Goal: Task Accomplishment & Management: Manage account settings

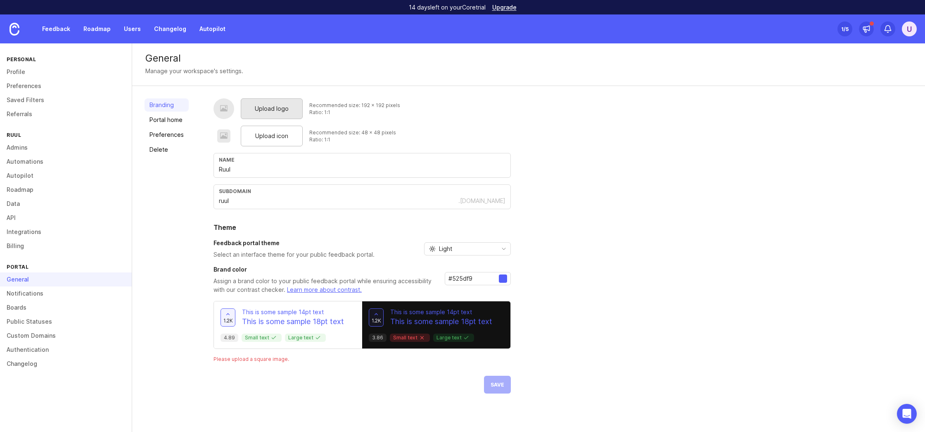
click at [278, 112] on span "Upload logo" at bounding box center [272, 108] width 34 height 9
click at [283, 138] on span "Upload icon" at bounding box center [271, 135] width 33 height 9
click at [501, 280] on div at bounding box center [503, 278] width 8 height 8
click at [469, 279] on input "#525df9" at bounding box center [474, 278] width 50 height 9
click at [451, 279] on input "#525df9" at bounding box center [474, 278] width 50 height 9
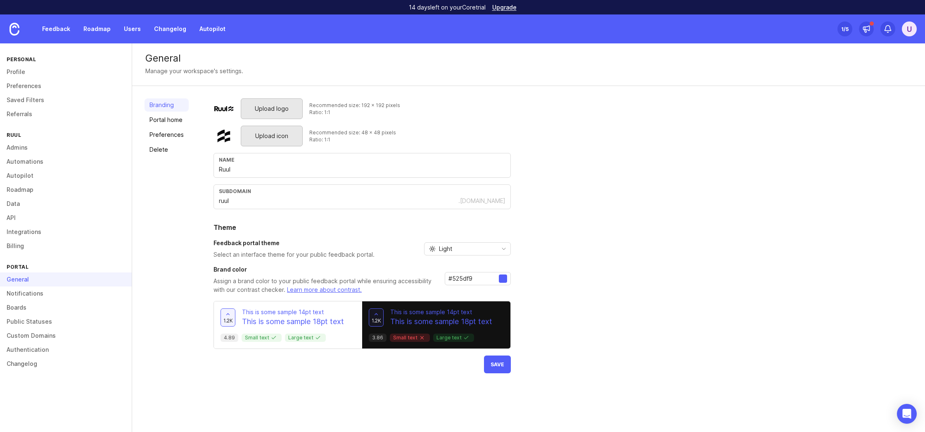
click at [451, 279] on input "#525df9" at bounding box center [474, 278] width 50 height 9
click at [503, 280] on div at bounding box center [503, 278] width 8 height 8
click at [467, 280] on input "#525df9" at bounding box center [474, 278] width 50 height 9
type input "#000000"
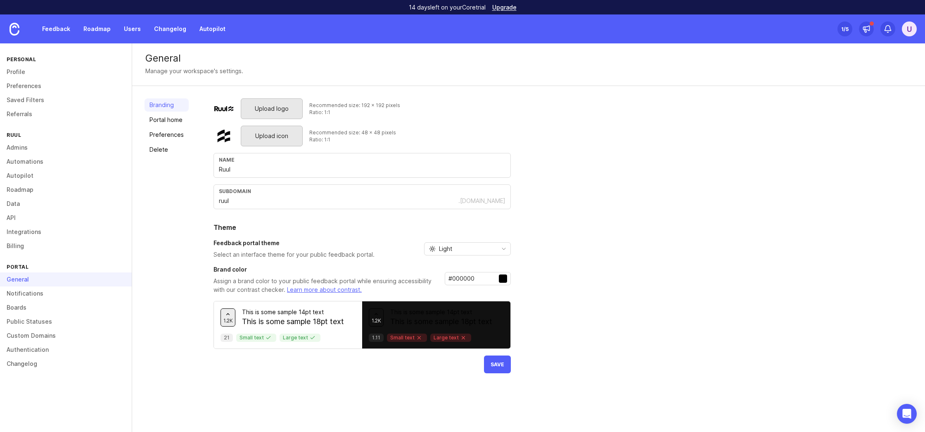
click at [598, 277] on div "Upload logo Recommended size: 192 x 192 pixels Ratio: 1:1 Upload icon Recommend…" at bounding box center [563, 235] width 699 height 275
click at [503, 365] on button "Save" at bounding box center [497, 364] width 27 height 18
click at [181, 122] on link "Portal home" at bounding box center [167, 119] width 44 height 13
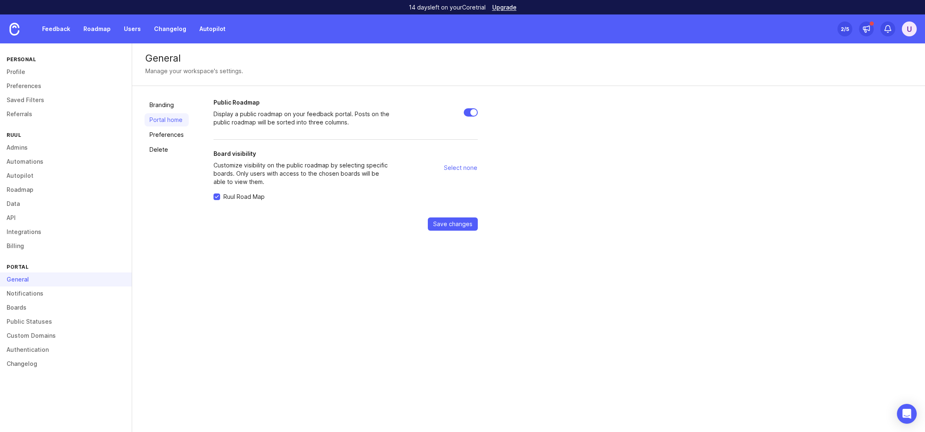
click at [242, 162] on p "Customize visibility on the public roadmap by selecting specific boards. Only u…" at bounding box center [303, 173] width 178 height 25
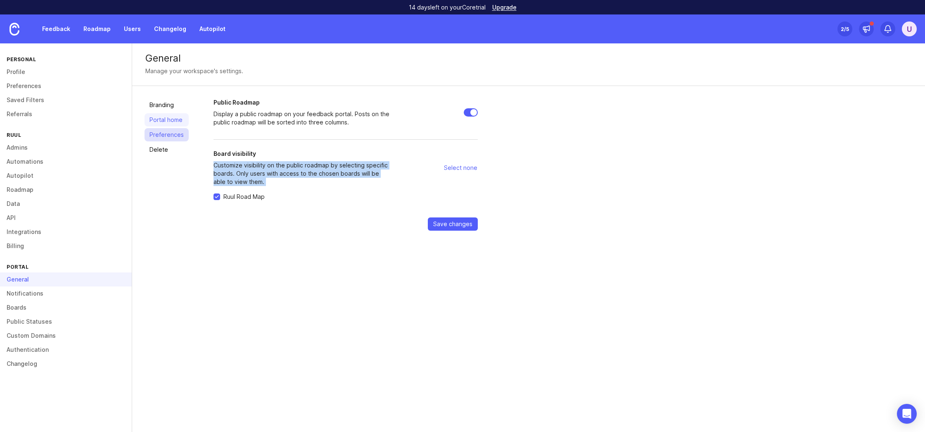
click at [167, 138] on link "Preferences" at bounding box center [167, 134] width 44 height 13
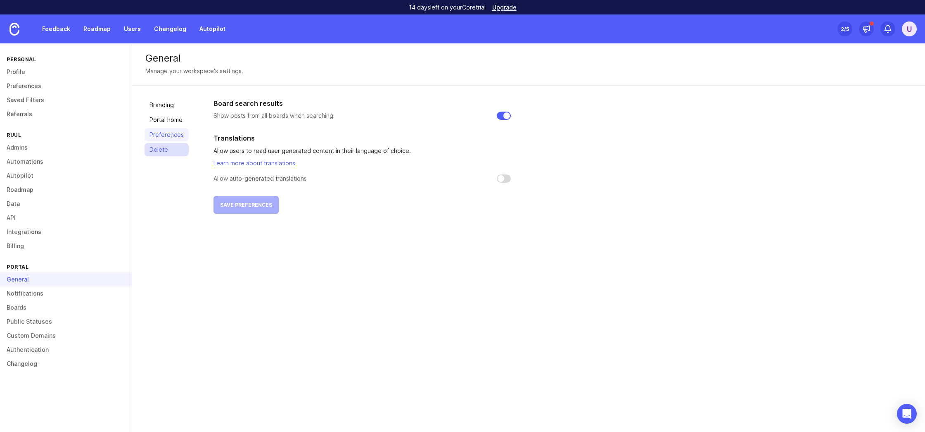
click at [163, 145] on link "Delete" at bounding box center [167, 149] width 44 height 13
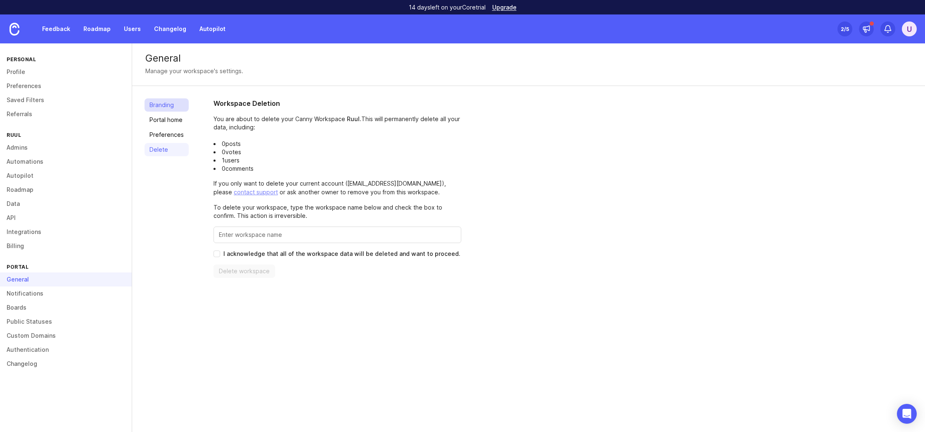
click at [161, 104] on link "Branding" at bounding box center [167, 104] width 44 height 13
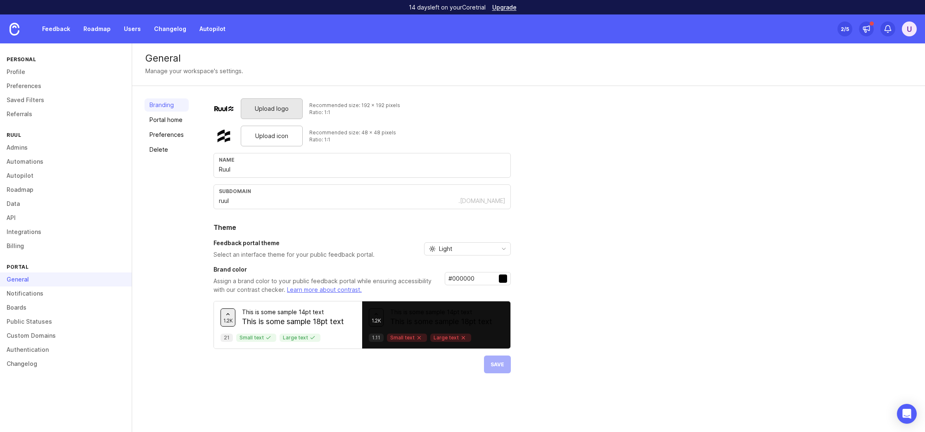
click at [268, 100] on div "Upload logo" at bounding box center [272, 108] width 62 height 21
click at [503, 364] on span "Save" at bounding box center [498, 364] width 14 height 6
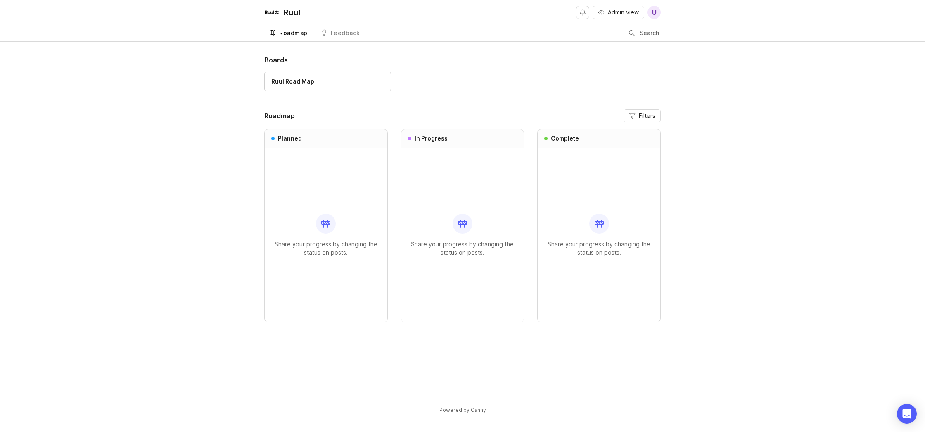
drag, startPoint x: 293, startPoint y: 11, endPoint x: 294, endPoint y: 2, distance: 8.8
click at [277, 83] on div "Ruul Road Map" at bounding box center [292, 81] width 43 height 9
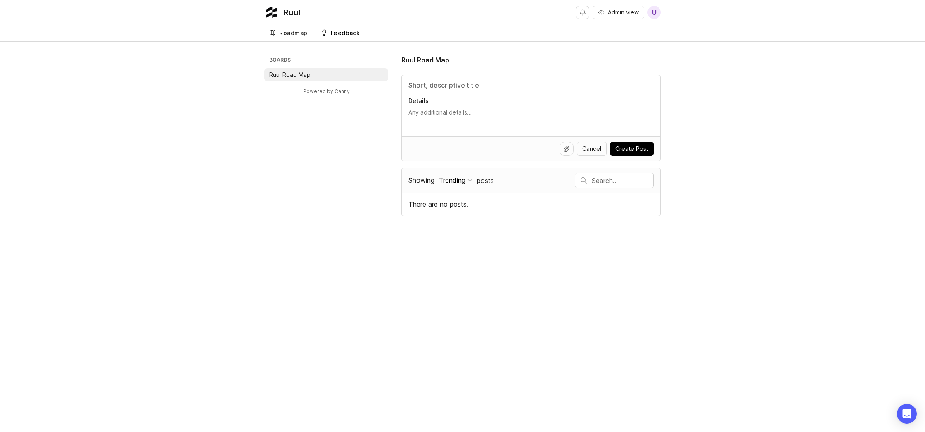
click at [290, 36] on link "Roadmap" at bounding box center [288, 33] width 48 height 17
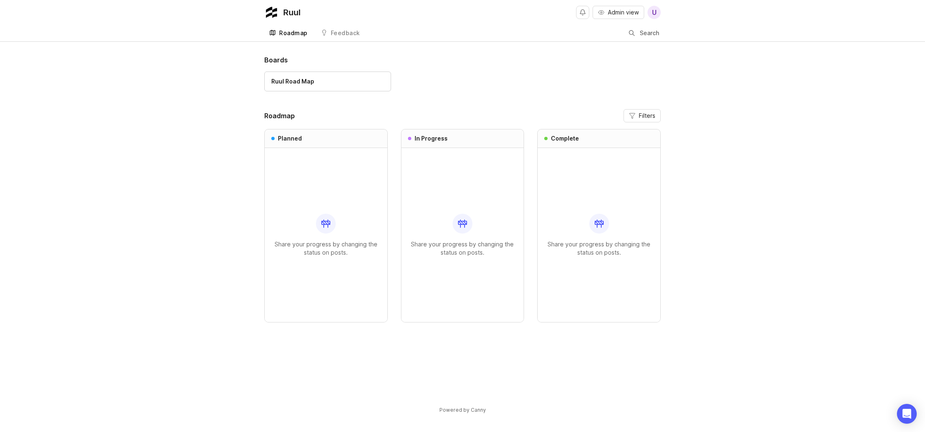
click at [275, 10] on img at bounding box center [271, 12] width 15 height 15
click at [611, 16] on span "Admin view" at bounding box center [623, 12] width 31 height 8
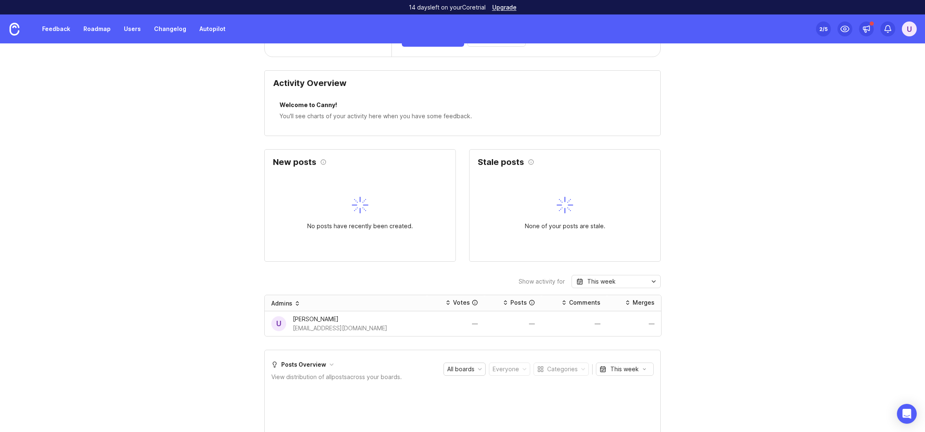
scroll to position [244, 0]
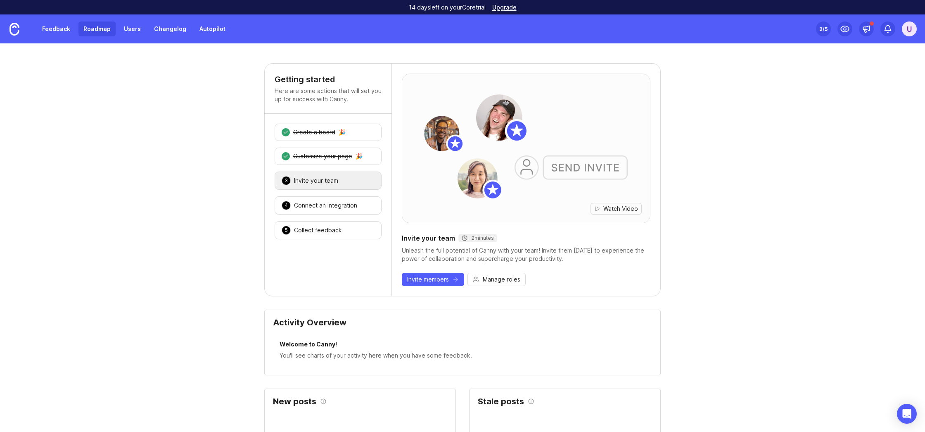
click at [87, 32] on link "Roadmap" at bounding box center [96, 28] width 37 height 15
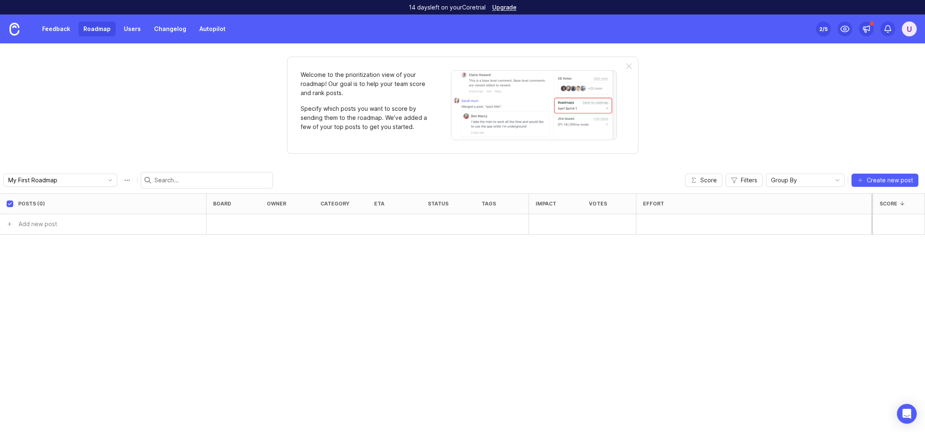
click at [75, 29] on div "Feedback Roadmap Users Changelog Autopilot" at bounding box center [133, 28] width 193 height 15
click at [48, 30] on link "Feedback" at bounding box center [56, 28] width 38 height 15
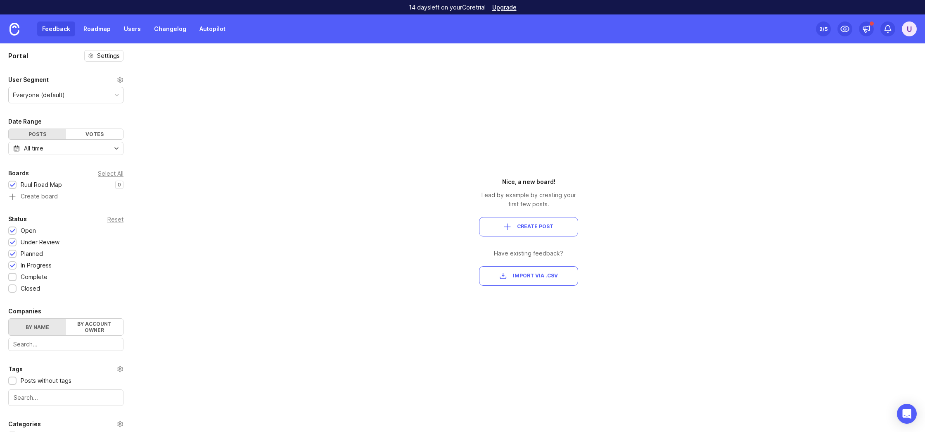
click at [172, 84] on div "Portal Settings User Segment Everyone (default) Date Range Posts Votes All time…" at bounding box center [462, 237] width 925 height 388
click at [10, 35] on img at bounding box center [14, 29] width 10 height 13
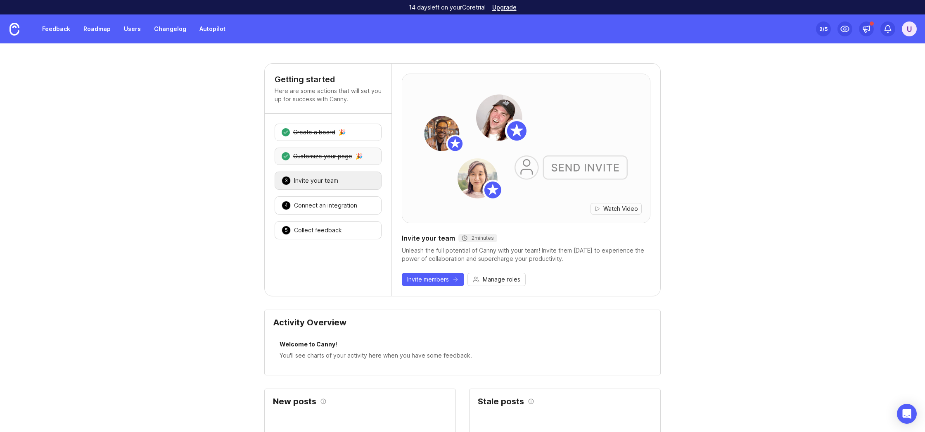
click at [321, 162] on div "2 Customize your page 🎉" at bounding box center [328, 155] width 107 height 17
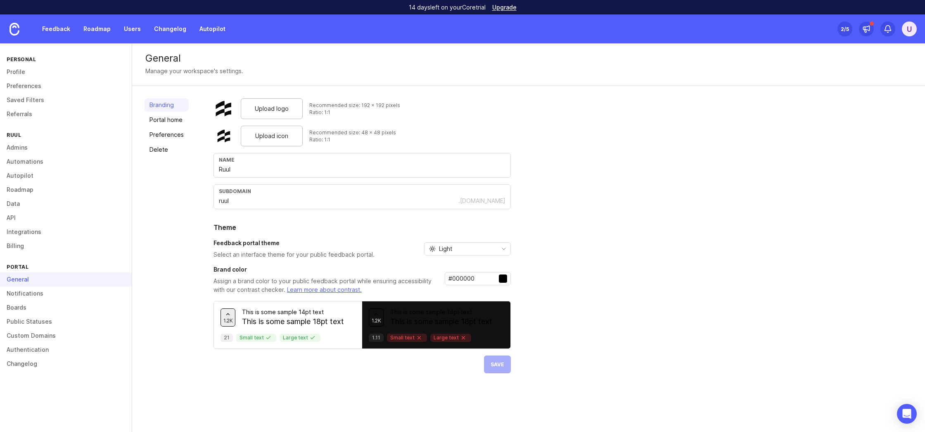
click at [247, 172] on input "Ruul" at bounding box center [362, 169] width 287 height 9
click at [632, 243] on div "Upload logo Recommended size: 192 x 192 pixels Ratio: 1:1 Upload icon Recommend…" at bounding box center [563, 235] width 699 height 275
click at [488, 366] on button "Save" at bounding box center [497, 364] width 27 height 18
click at [256, 172] on input "text" at bounding box center [362, 169] width 287 height 9
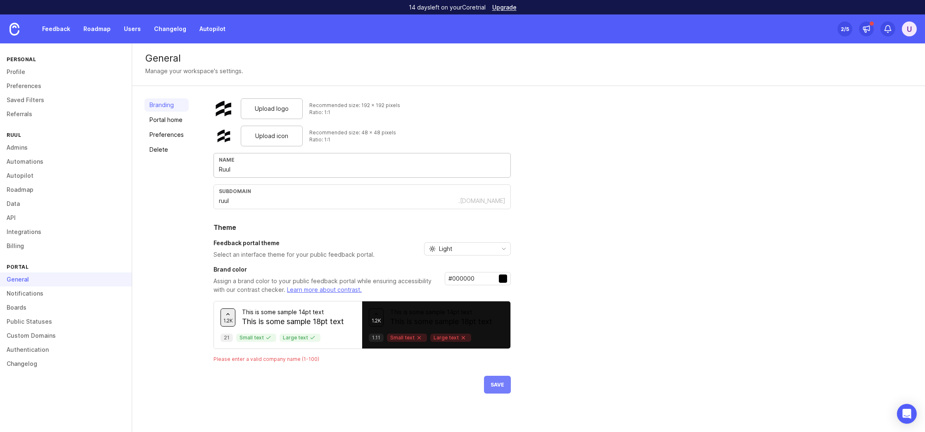
type input "Ruul"
click at [494, 387] on button "Save" at bounding box center [497, 384] width 27 height 18
click at [36, 349] on link "Authentication" at bounding box center [66, 349] width 132 height 14
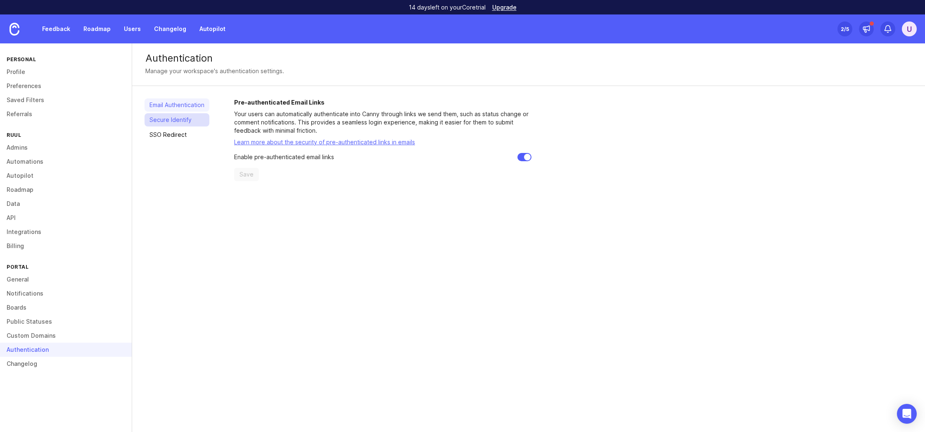
click at [187, 121] on link "Secure Identify" at bounding box center [177, 119] width 65 height 13
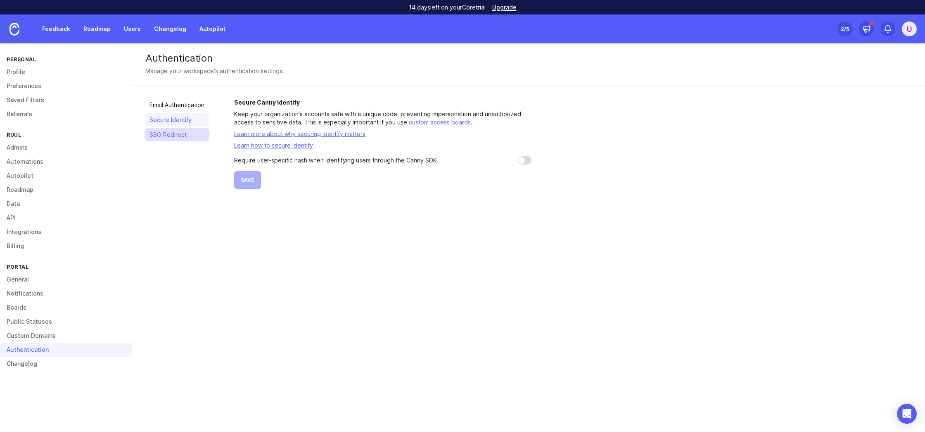
click at [190, 136] on link "SSO Redirect" at bounding box center [177, 134] width 65 height 13
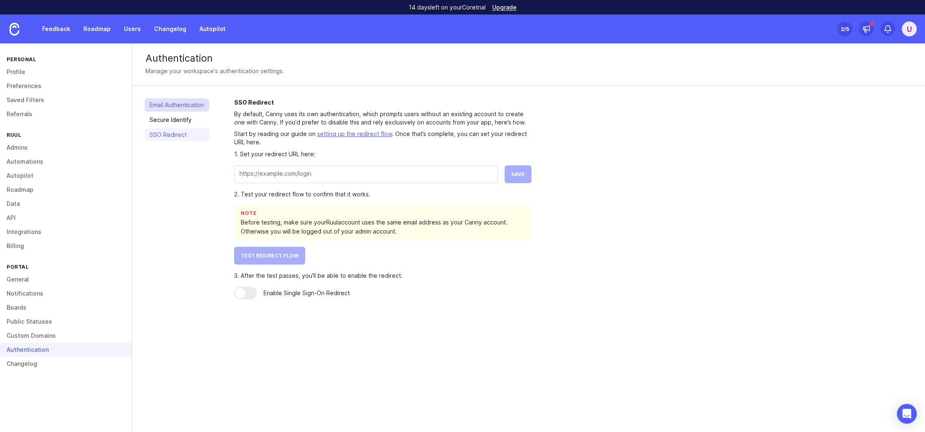
click at [180, 102] on link "Email Authentication" at bounding box center [177, 104] width 65 height 13
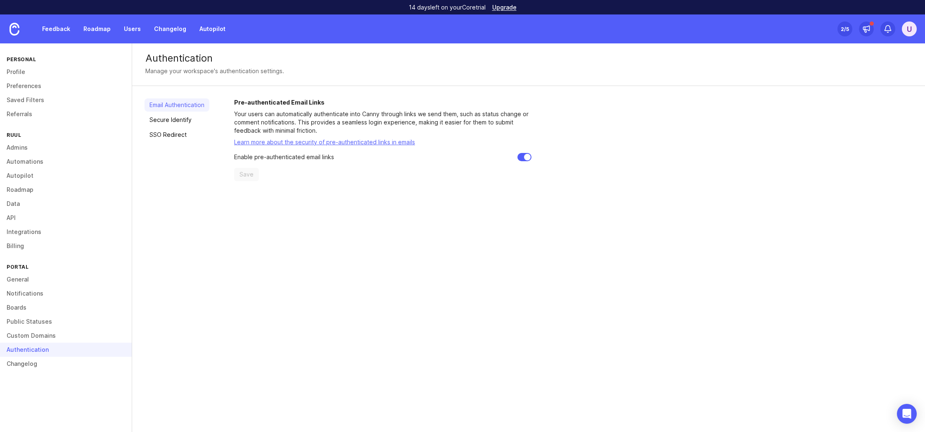
click at [526, 161] on div "Pre-authenticated Email Links Your users can automatically authenticate into Ca…" at bounding box center [382, 139] width 297 height 83
click at [528, 159] on input "checkbox" at bounding box center [524, 157] width 14 height 8
checkbox input "false"
click at [257, 171] on button "Save" at bounding box center [246, 174] width 25 height 13
click at [31, 332] on link "Custom Domains" at bounding box center [66, 335] width 132 height 14
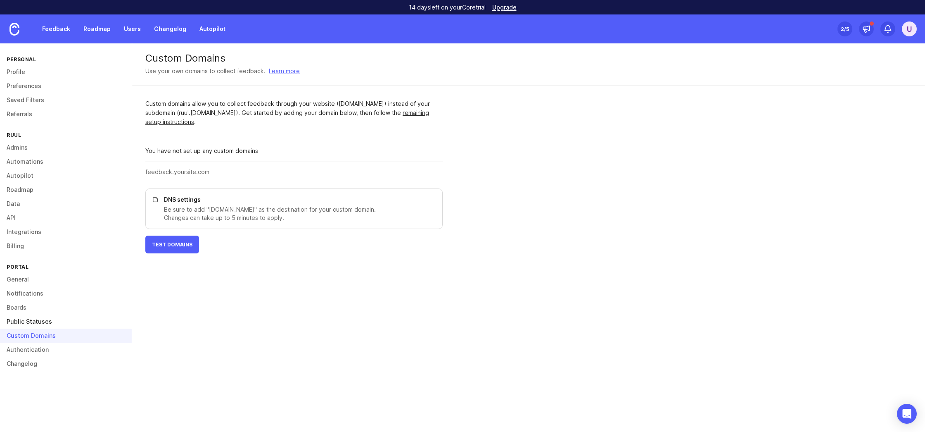
click at [29, 319] on link "Public Statuses" at bounding box center [66, 321] width 132 height 14
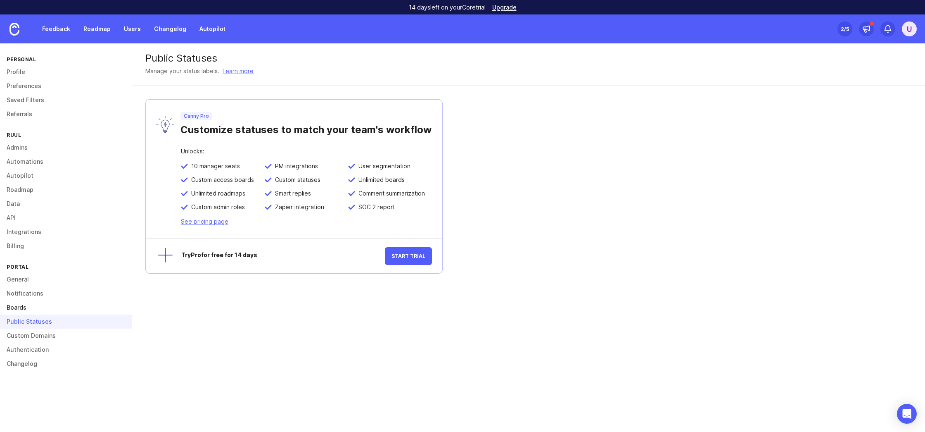
click at [36, 309] on link "Boards" at bounding box center [66, 307] width 132 height 14
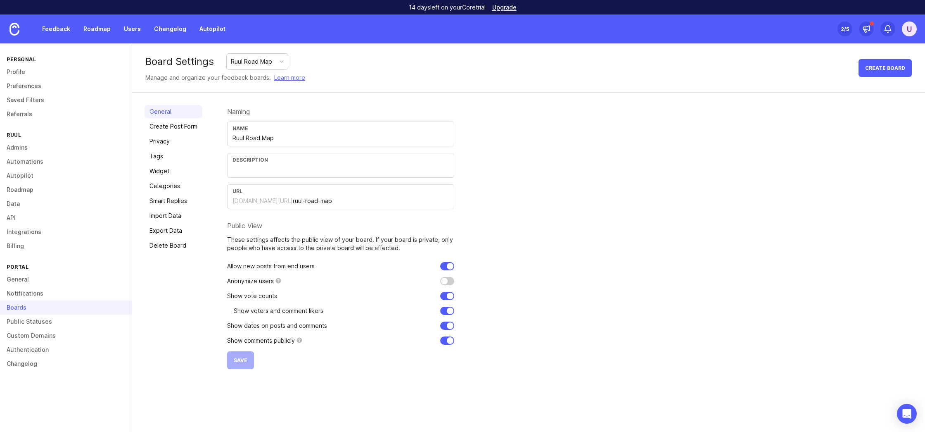
click at [448, 281] on input "checkbox" at bounding box center [447, 281] width 14 height 8
checkbox input "false"
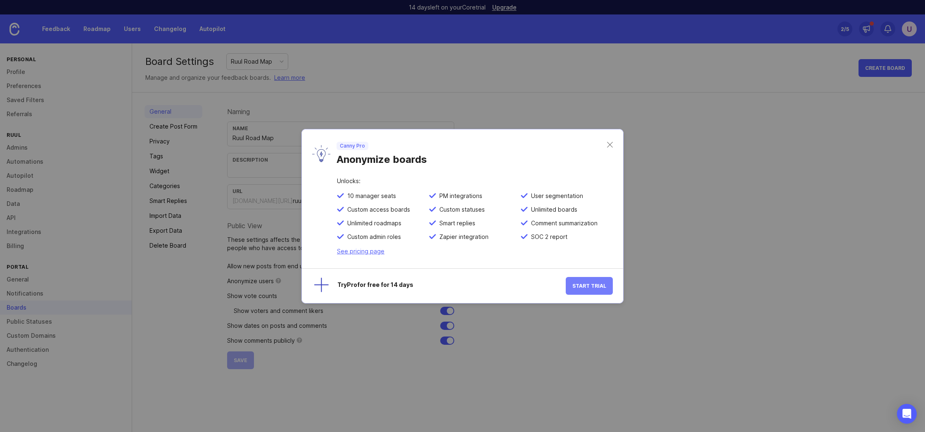
click at [592, 289] on button "Start Trial" at bounding box center [589, 286] width 47 height 18
checkbox input "false"
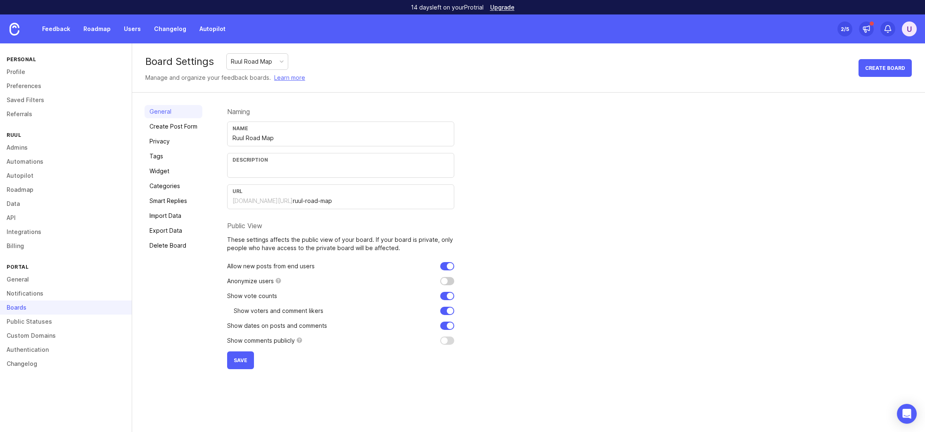
click at [450, 279] on input "checkbox" at bounding box center [447, 281] width 14 height 8
checkbox input "true"
click at [240, 358] on span "Save" at bounding box center [241, 360] width 14 height 6
click at [89, 23] on link "Roadmap" at bounding box center [96, 28] width 37 height 15
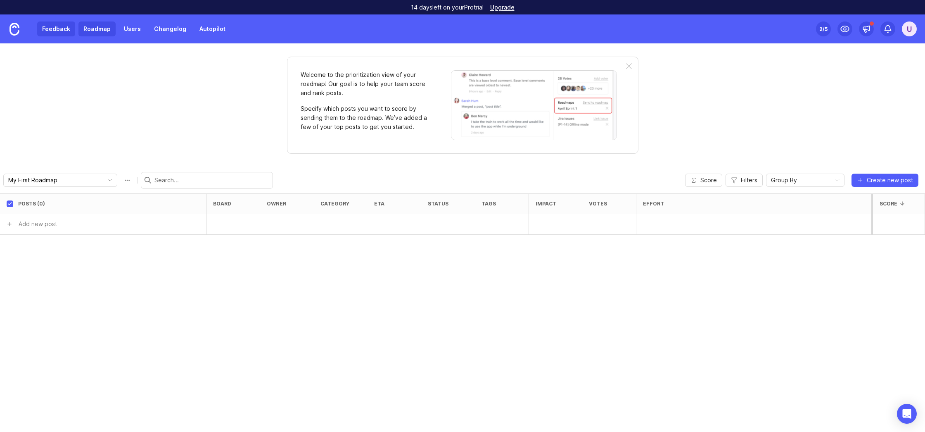
click at [55, 30] on link "Feedback" at bounding box center [56, 28] width 38 height 15
